Goal: Task Accomplishment & Management: Use online tool/utility

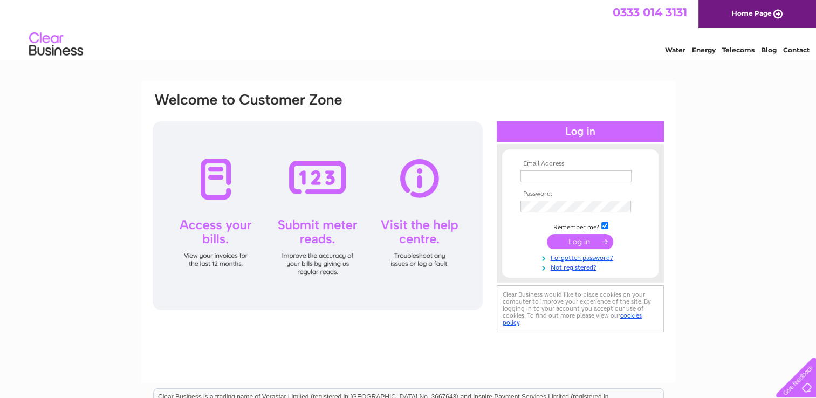
type input "jeanetterob1066@gmail.com"
click at [576, 239] on input "submit" at bounding box center [580, 241] width 66 height 15
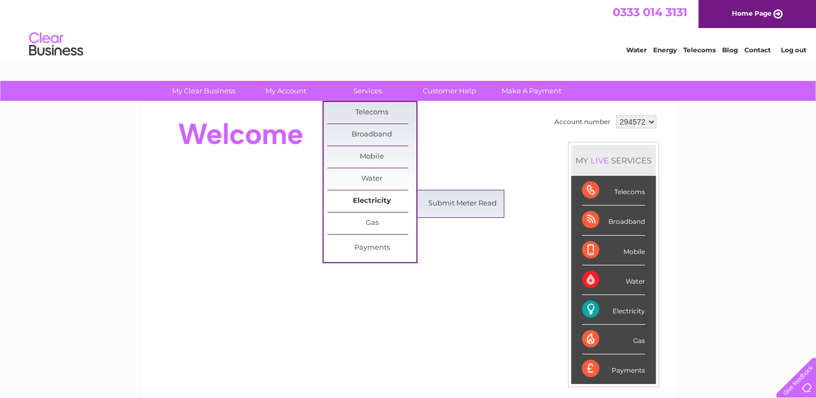
click at [360, 198] on link "Electricity" at bounding box center [371, 201] width 89 height 22
click at [436, 203] on link "Submit Meter Read" at bounding box center [462, 204] width 89 height 22
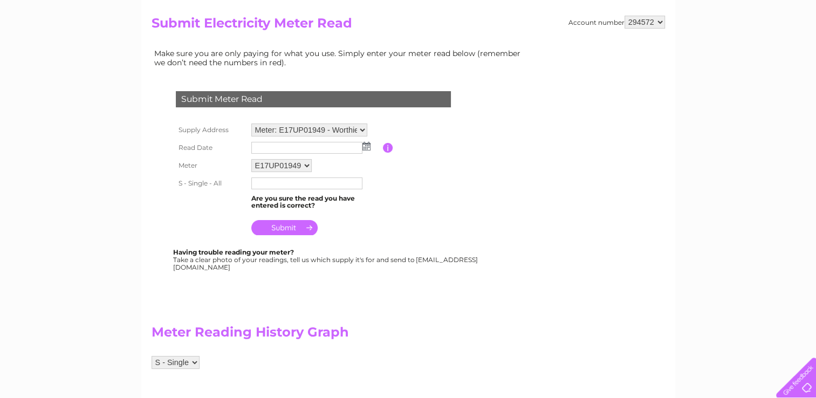
scroll to position [54, 0]
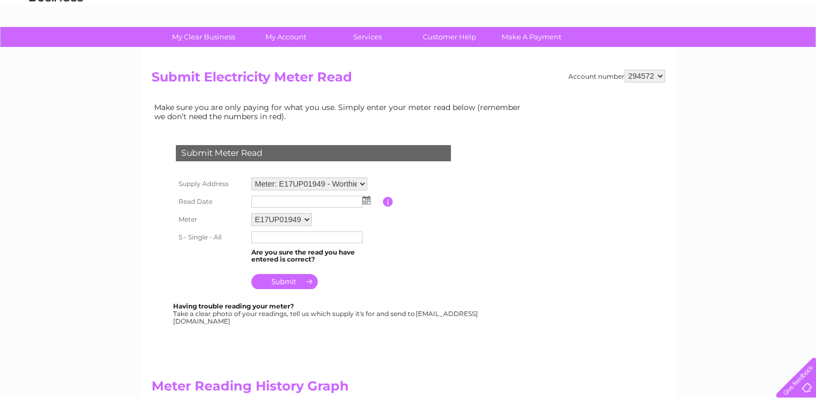
click at [363, 196] on img at bounding box center [366, 200] width 8 height 9
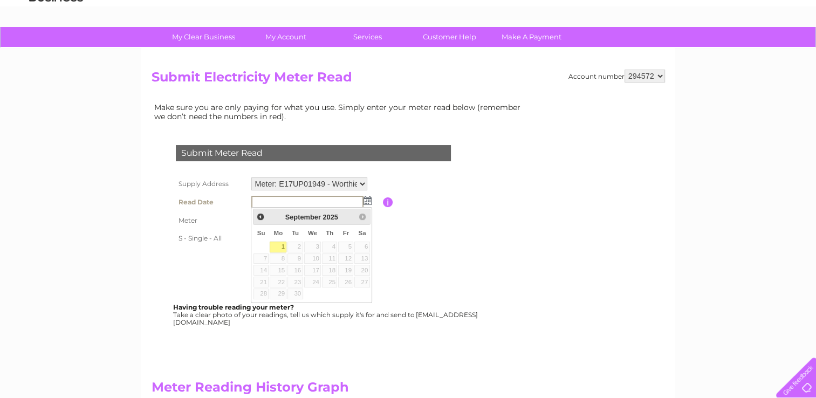
click at [282, 245] on link "1" at bounding box center [278, 247] width 17 height 11
type input "[DATE]"
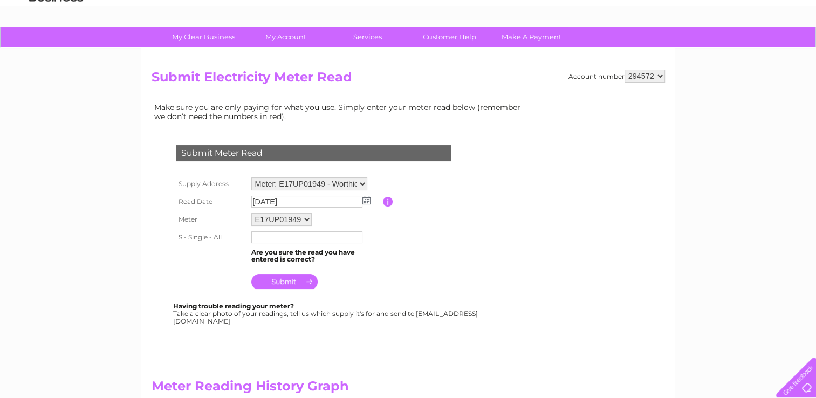
click at [285, 238] on input "text" at bounding box center [306, 237] width 111 height 12
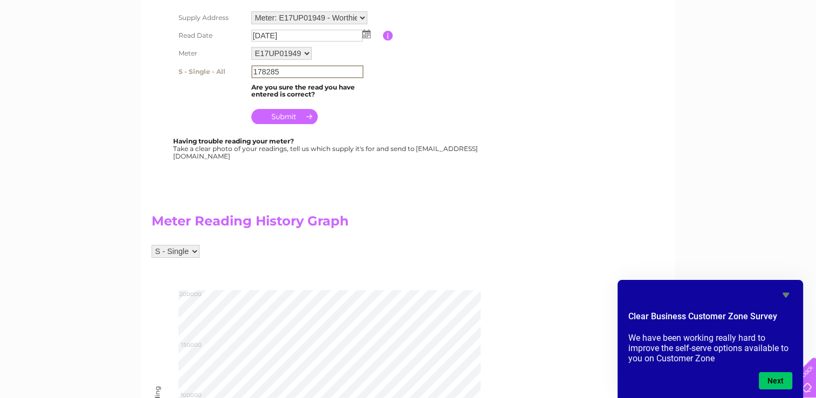
scroll to position [216, 0]
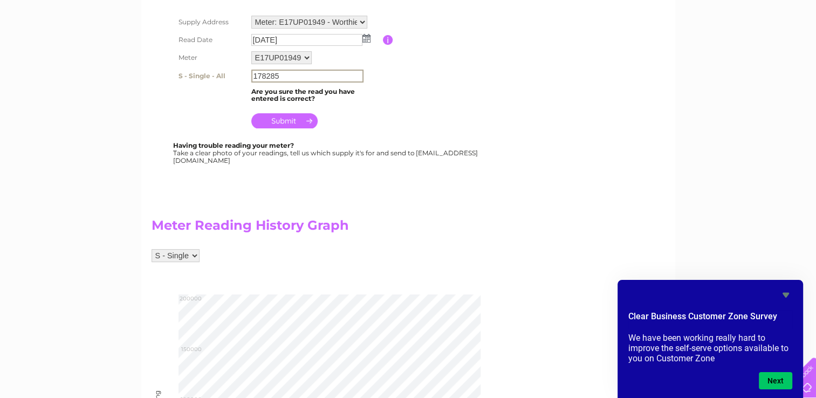
type input "178285"
click at [286, 116] on input "submit" at bounding box center [284, 119] width 66 height 15
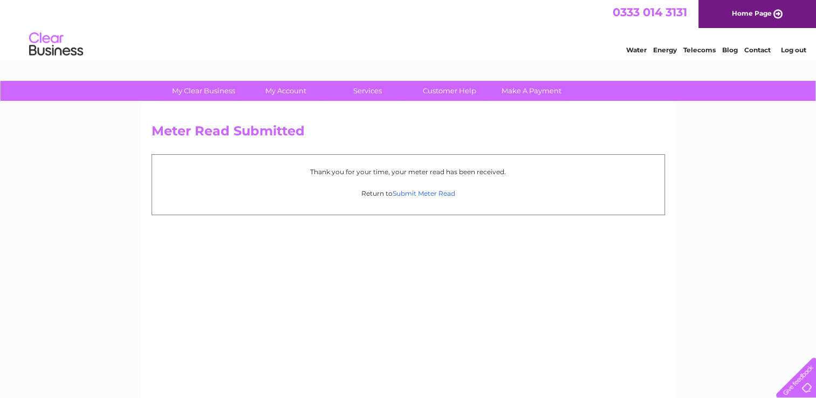
click at [409, 194] on link "Submit Meter Read" at bounding box center [424, 193] width 63 height 8
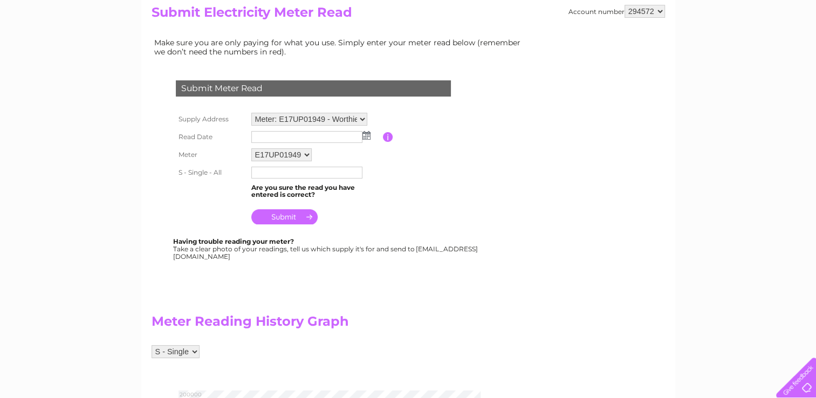
scroll to position [54, 0]
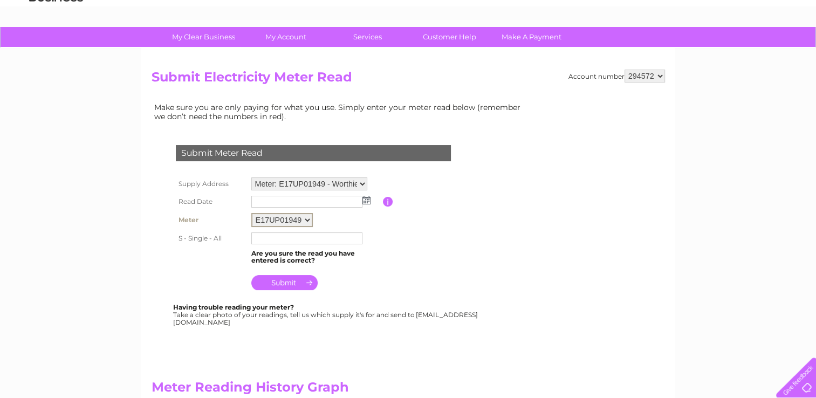
click at [307, 217] on select "E17UP01949" at bounding box center [281, 220] width 61 height 14
click at [320, 215] on td "E17UP01949" at bounding box center [316, 219] width 134 height 18
click at [273, 181] on select "Meter: E17UP01949 - Worthies Social , Loader Close, Kings Worthy, Winchester, S…" at bounding box center [309, 184] width 116 height 14
select select "99757"
click at [251, 177] on select "Meter: E17UP01949 - Worthies Social , Loader Close, Kings Worthy, Winchester, S…" at bounding box center [309, 184] width 116 height 14
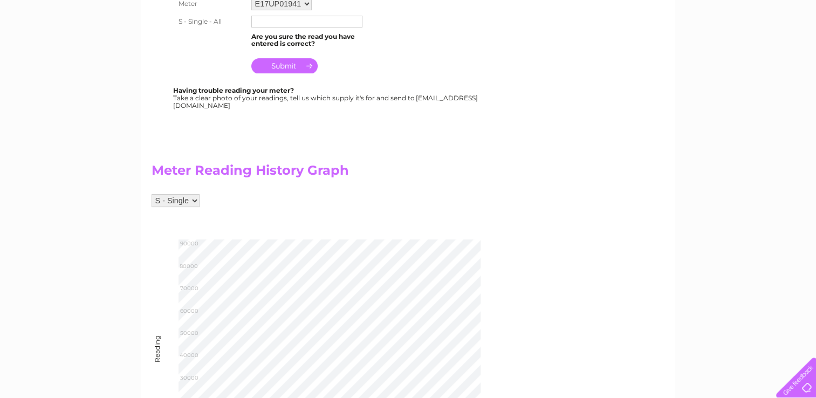
scroll to position [216, 0]
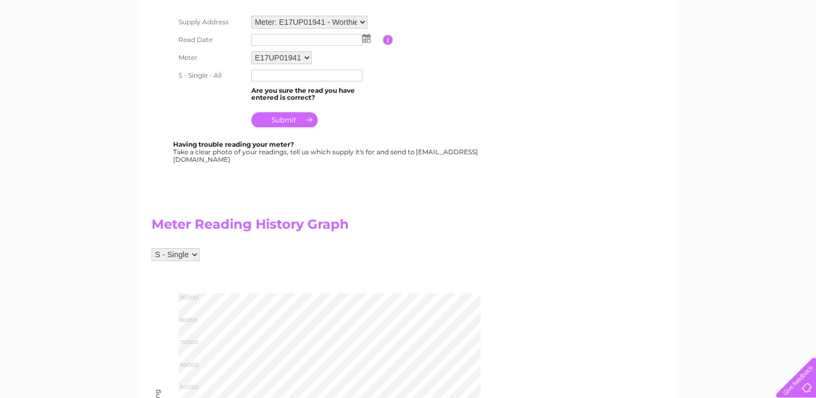
click at [366, 39] on img at bounding box center [366, 38] width 8 height 9
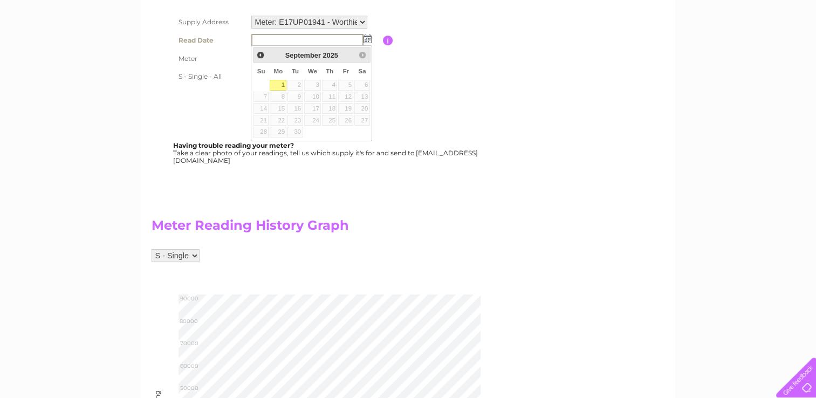
click at [279, 81] on link "1" at bounding box center [278, 85] width 17 height 11
type input "[DATE]"
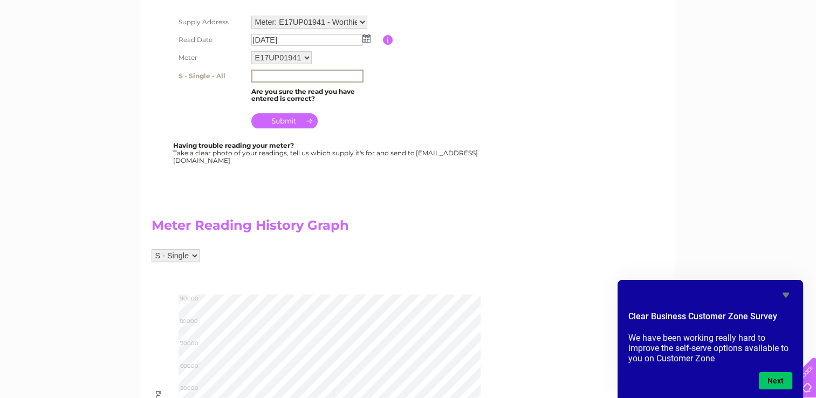
click at [285, 77] on input "text" at bounding box center [307, 76] width 112 height 13
type input "85992"
click at [410, 190] on div at bounding box center [316, 186] width 328 height 22
click at [291, 115] on input "submit" at bounding box center [284, 119] width 66 height 15
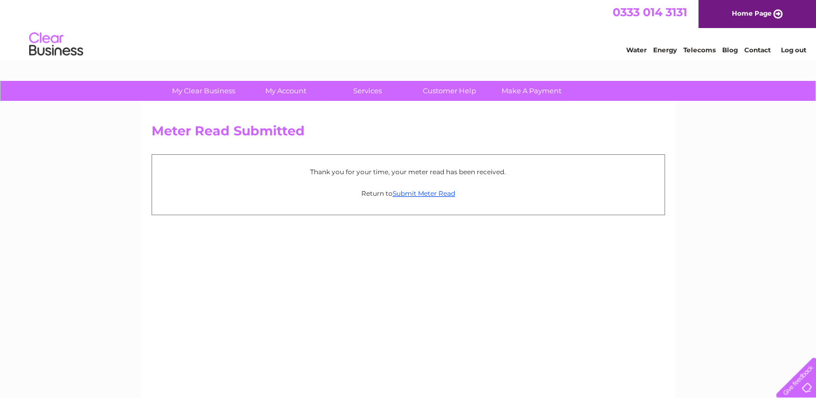
click at [789, 49] on link "Log out" at bounding box center [793, 50] width 25 height 8
